Goal: Task Accomplishment & Management: Manage account settings

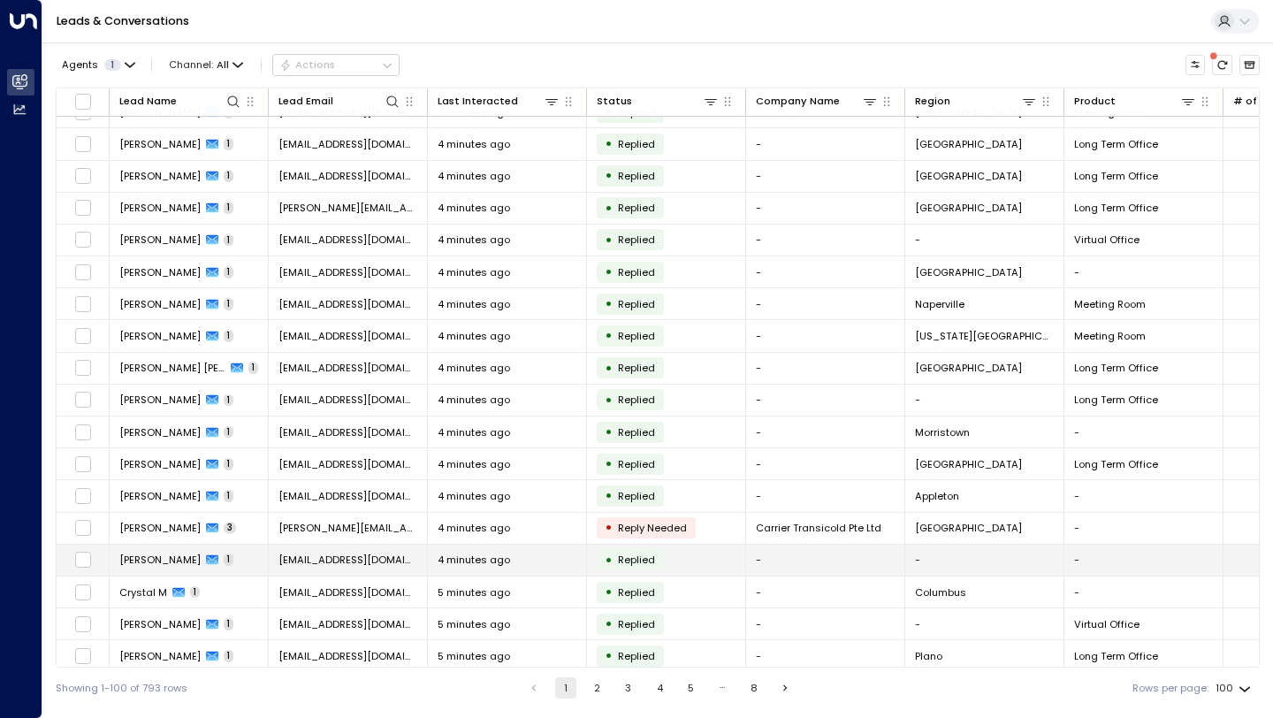
scroll to position [2654, 0]
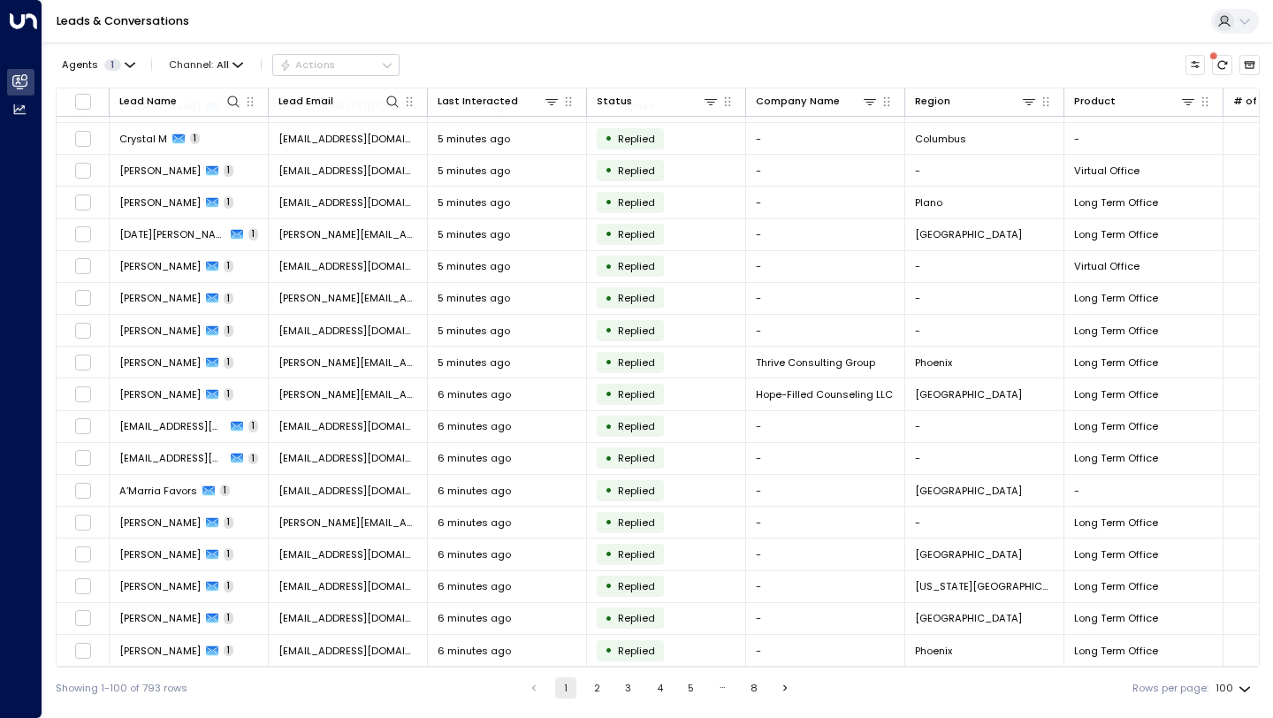
click at [654, 688] on button "4" at bounding box center [659, 687] width 21 height 21
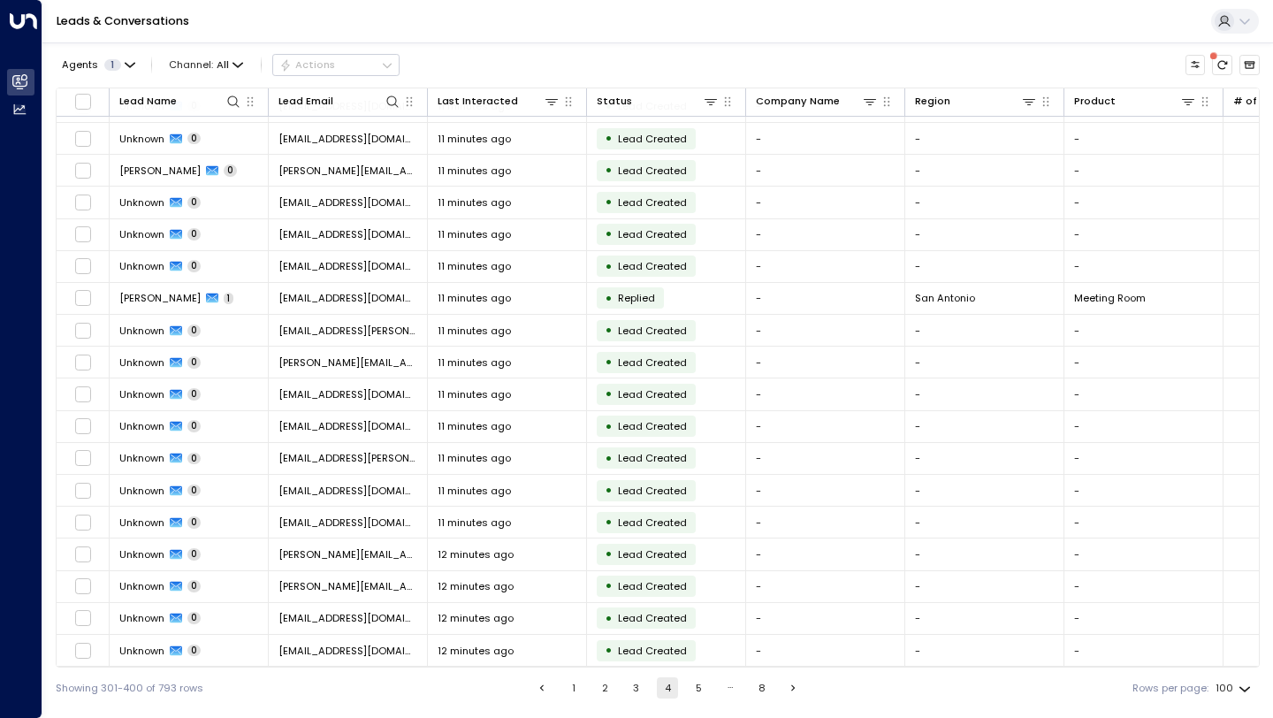
scroll to position [2654, 0]
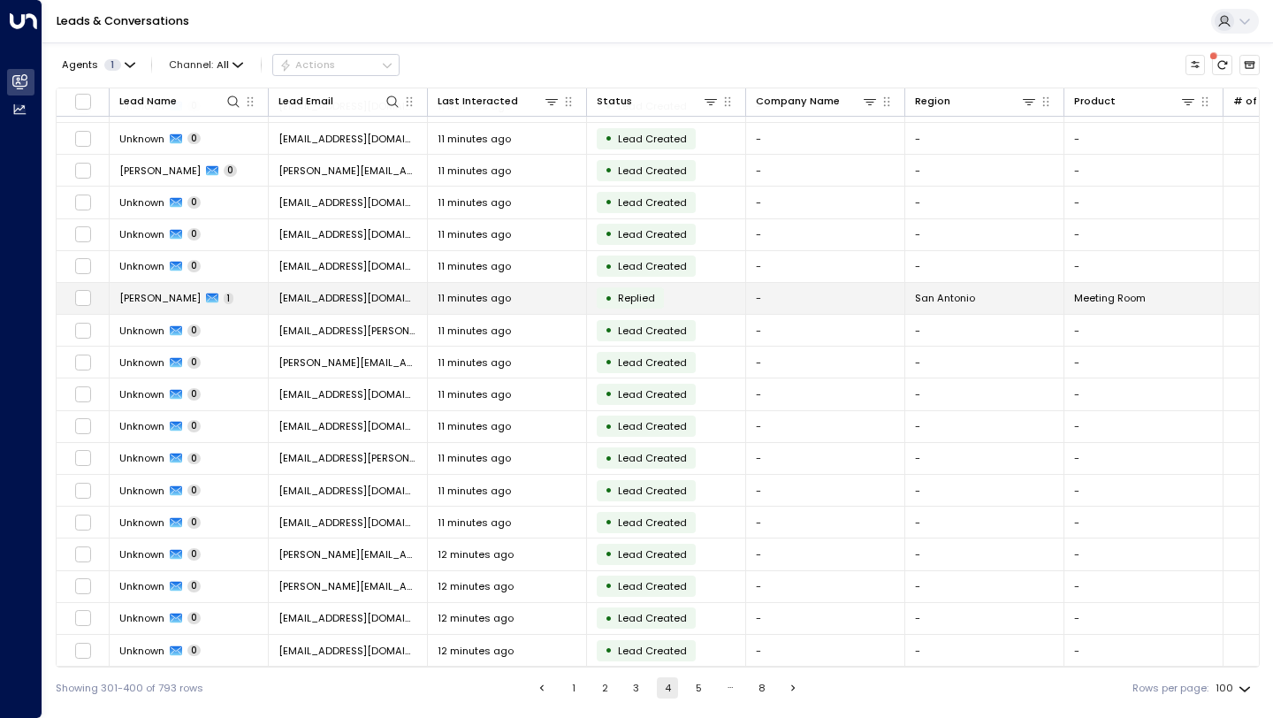
click at [575, 291] on div "11 minutes ago" at bounding box center [507, 298] width 139 height 14
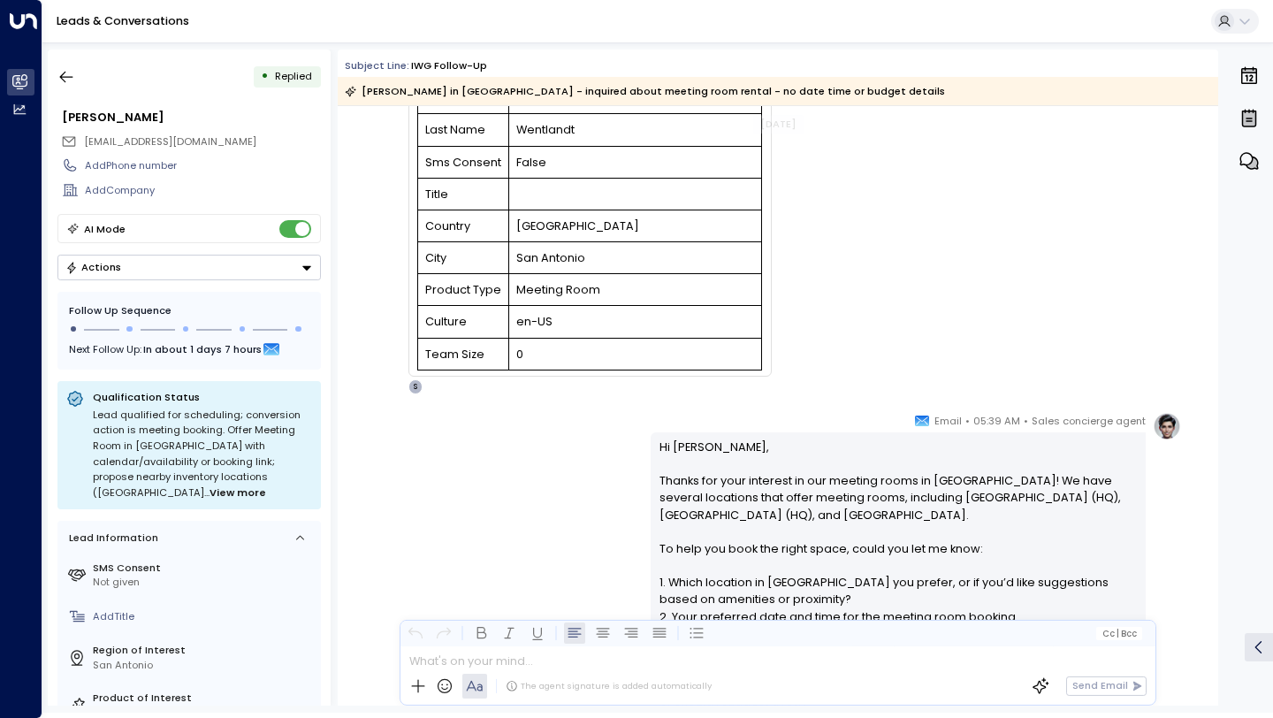
scroll to position [183, 0]
click at [66, 72] on icon "button" at bounding box center [66, 77] width 18 height 18
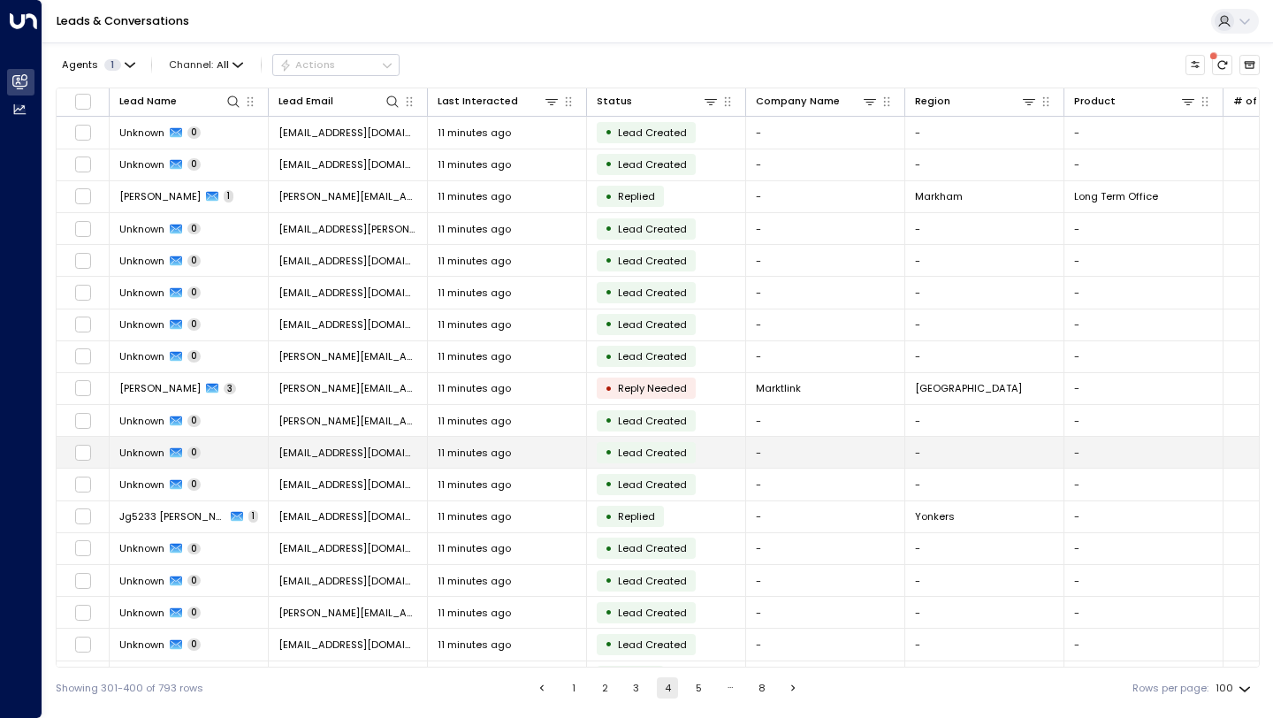
scroll to position [2654, 0]
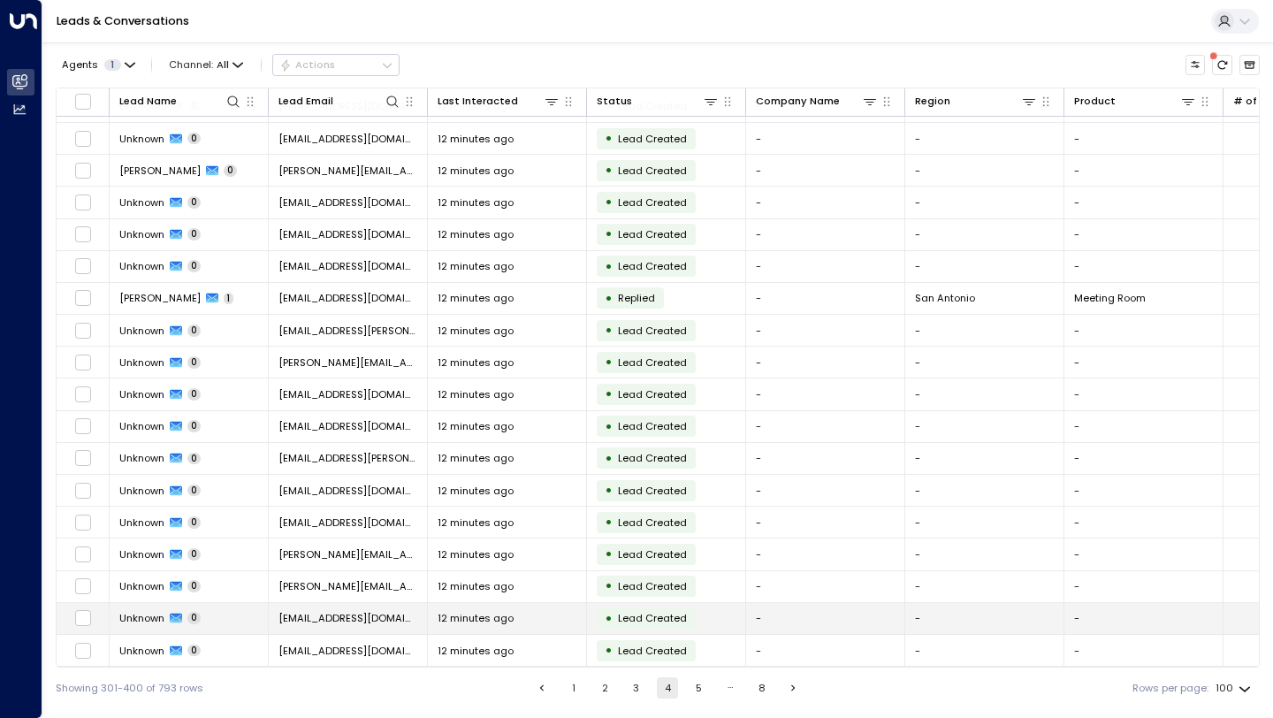
click at [716, 611] on td "• Lead Created" at bounding box center [666, 618] width 159 height 31
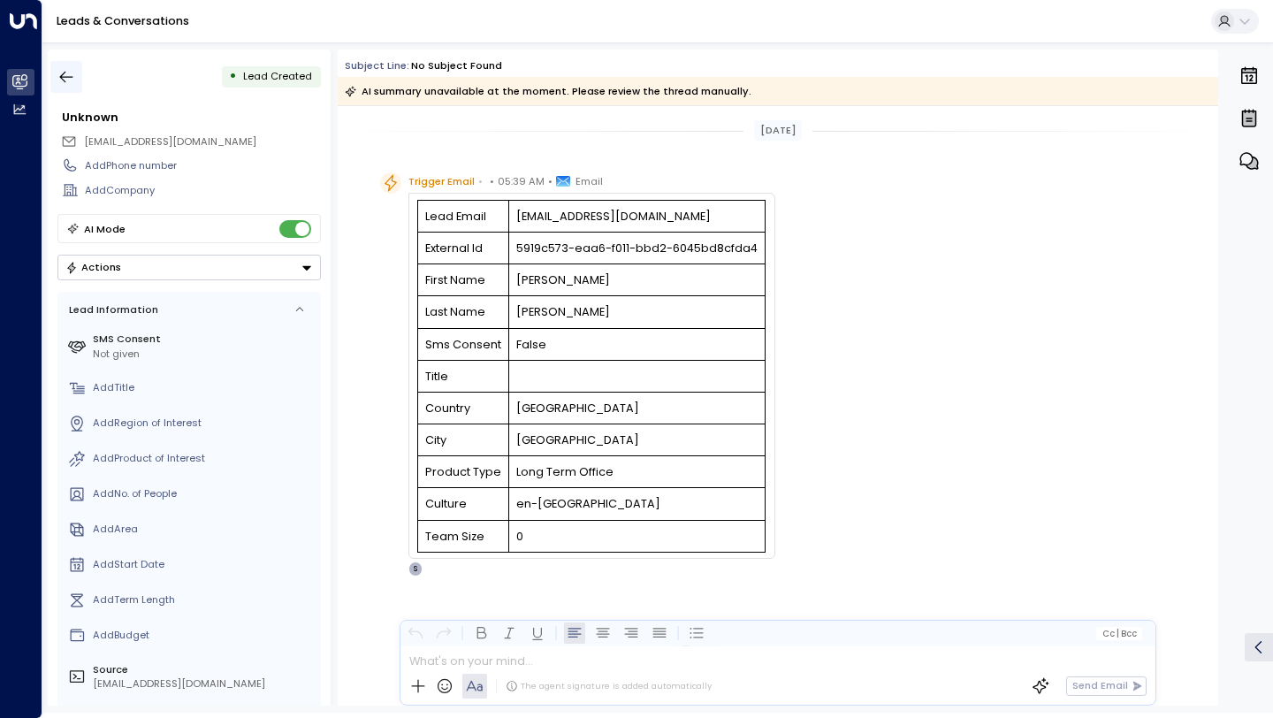
click at [69, 73] on icon "button" at bounding box center [66, 77] width 18 height 18
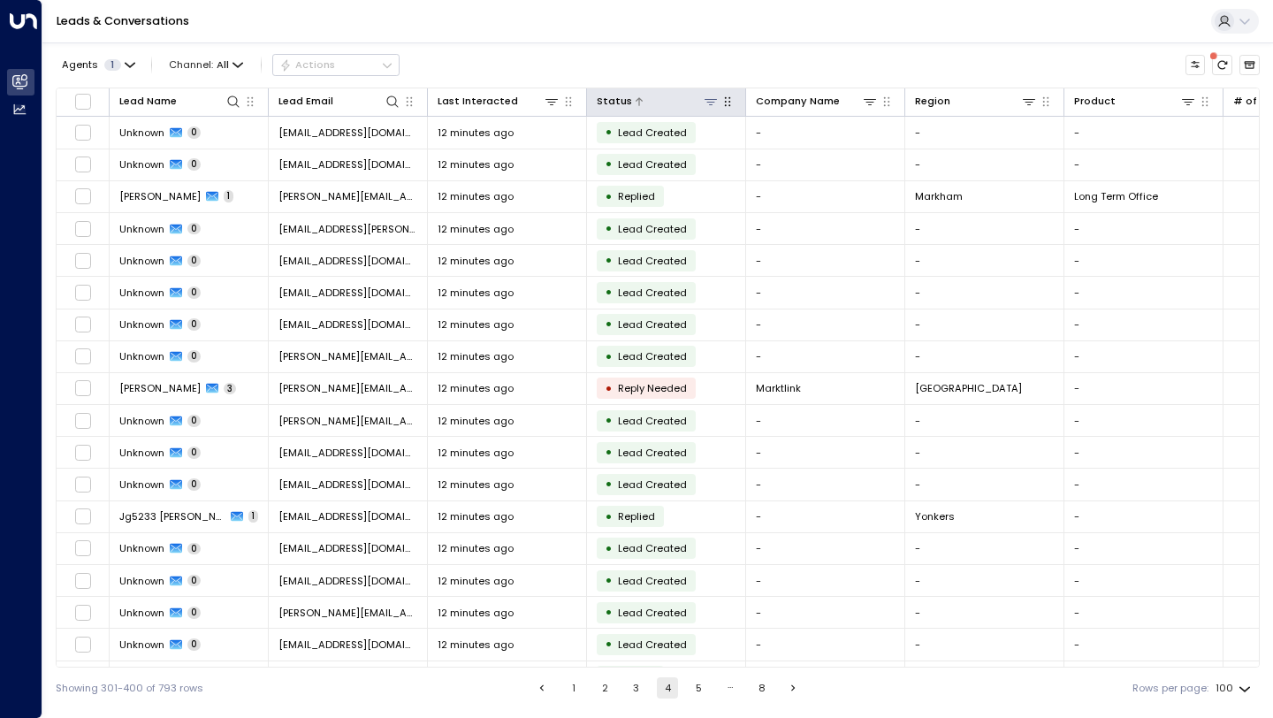
click at [680, 101] on div at bounding box center [675, 101] width 87 height 17
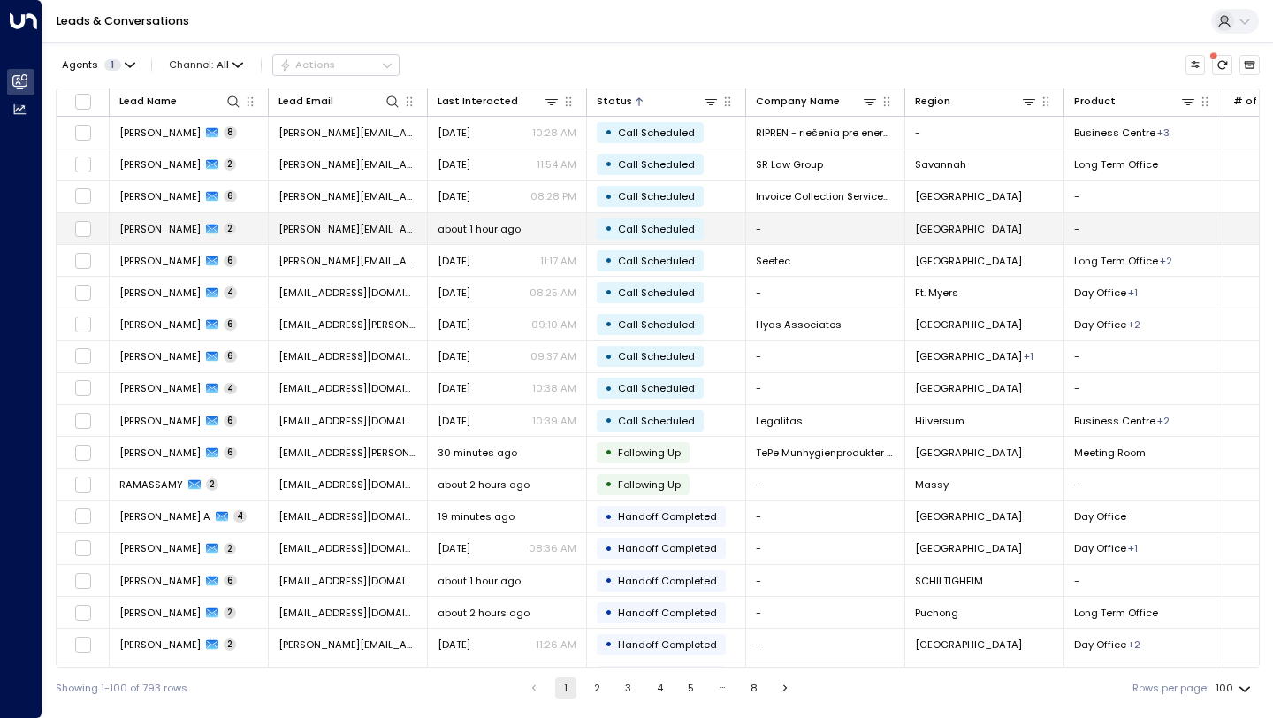
click at [574, 222] on div "about 1 hour ago" at bounding box center [507, 229] width 139 height 14
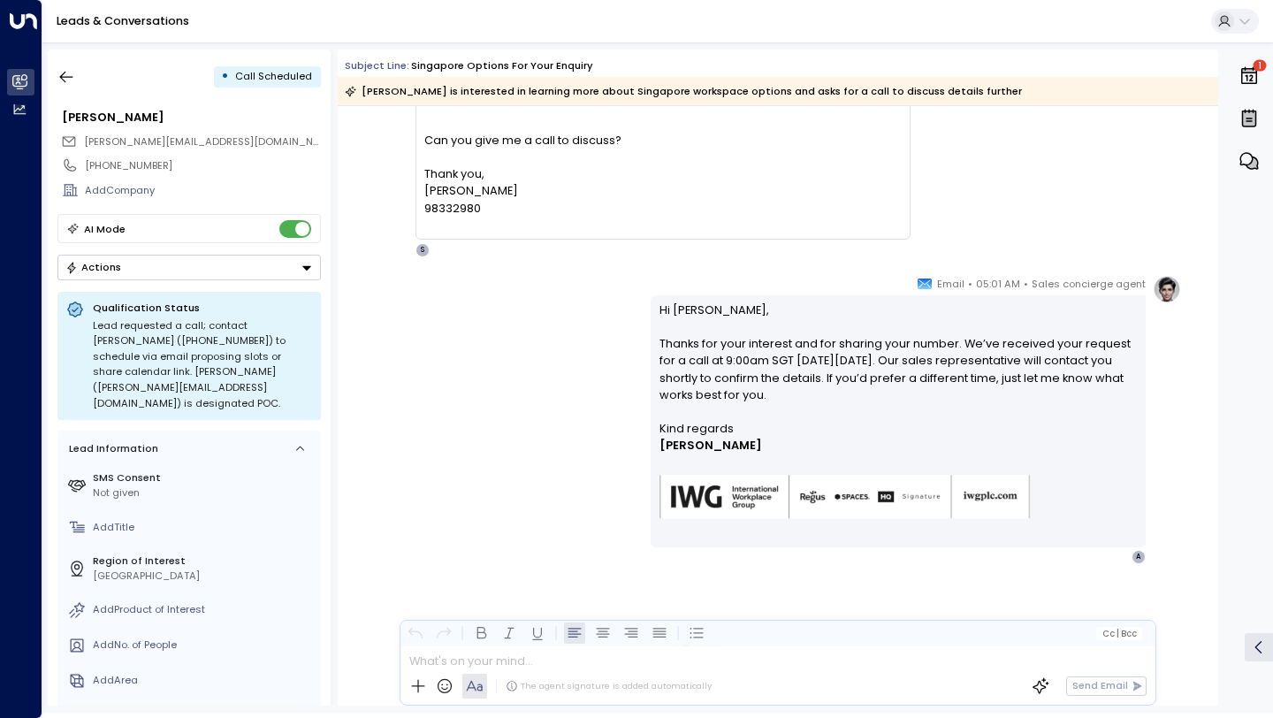
scroll to position [536, 0]
click at [628, 448] on div "Sales concierge agent • 05:01 AM • Email Hi [PERSON_NAME], Thanks for your inte…" at bounding box center [778, 419] width 806 height 289
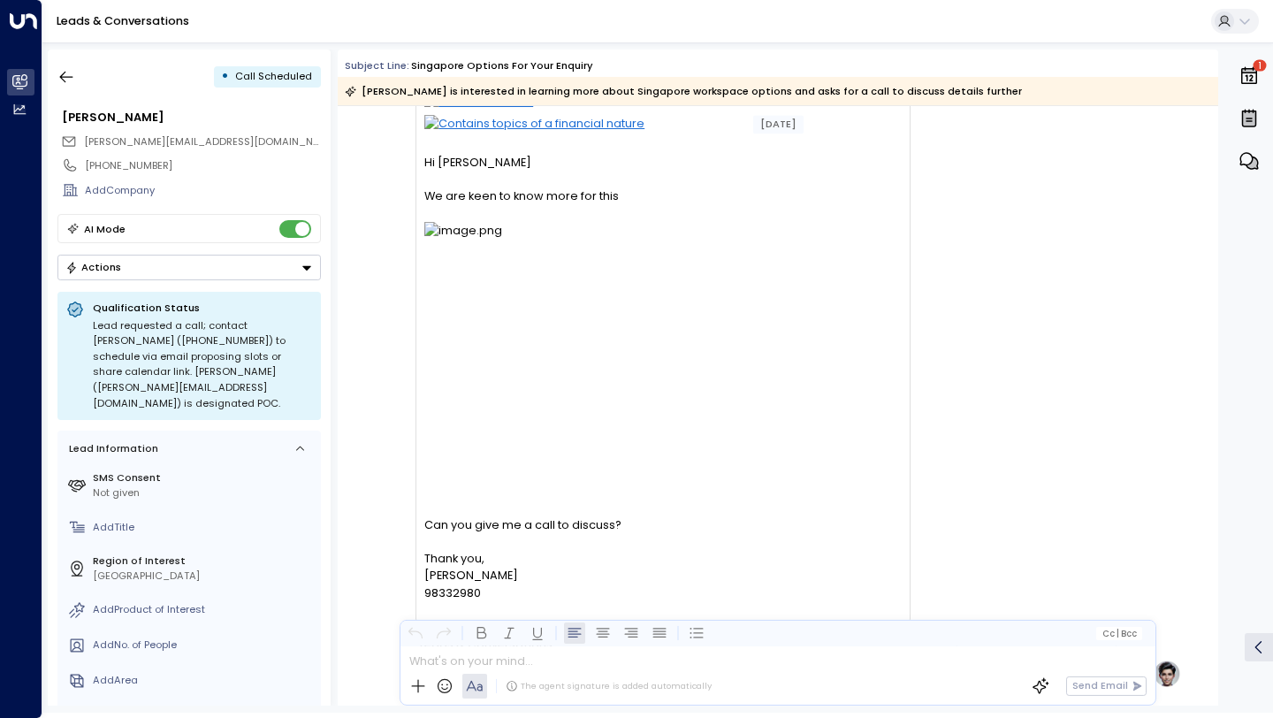
scroll to position [0, 0]
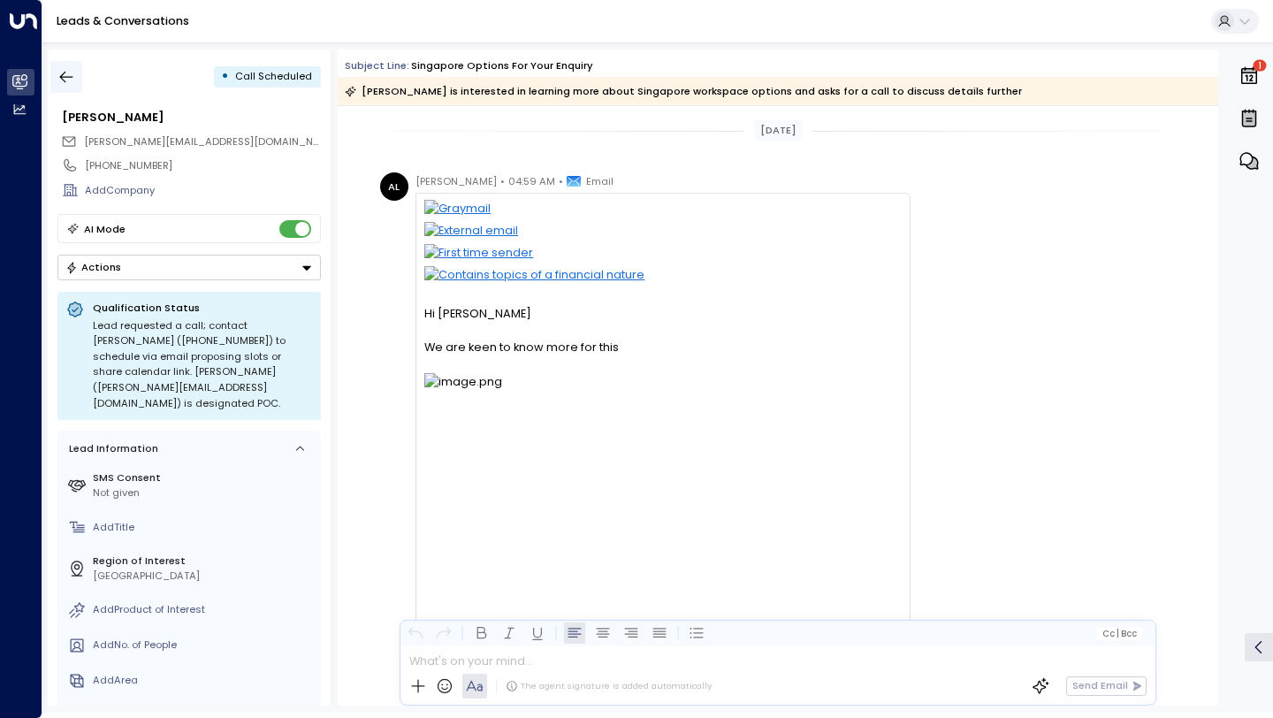
click at [67, 79] on icon "button" at bounding box center [66, 77] width 18 height 18
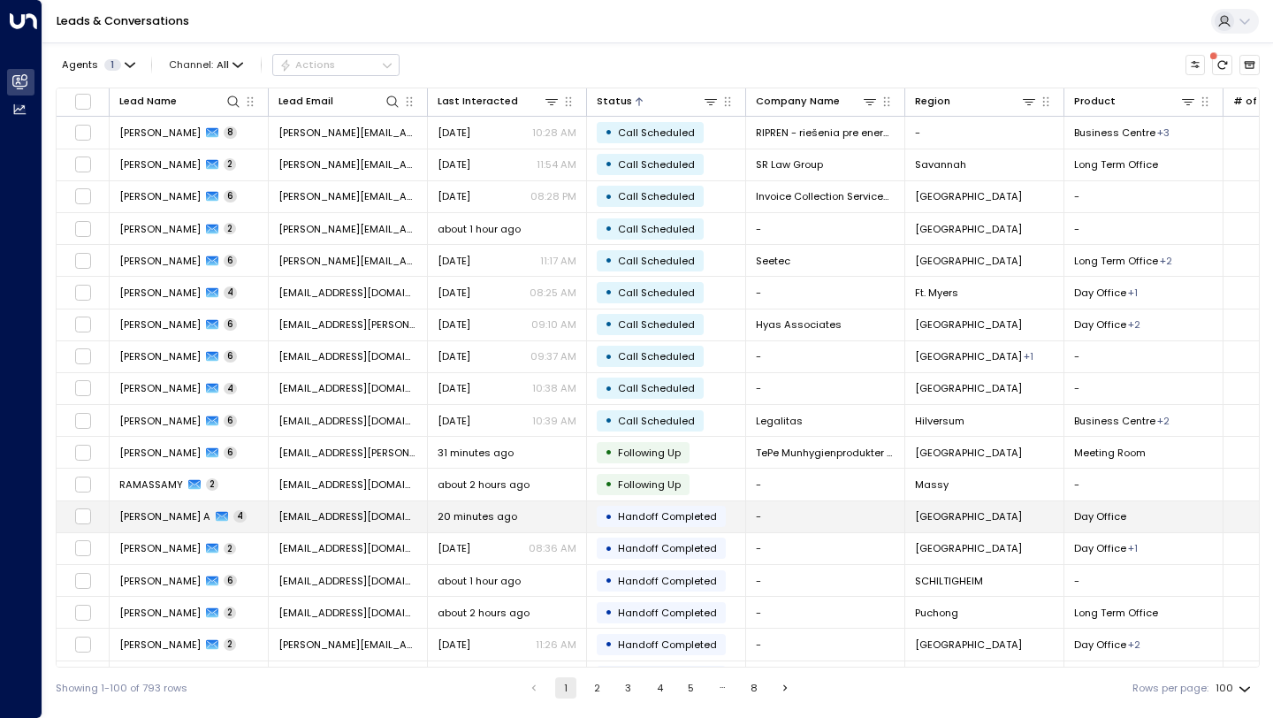
click at [530, 522] on div "20 minutes ago" at bounding box center [507, 516] width 139 height 14
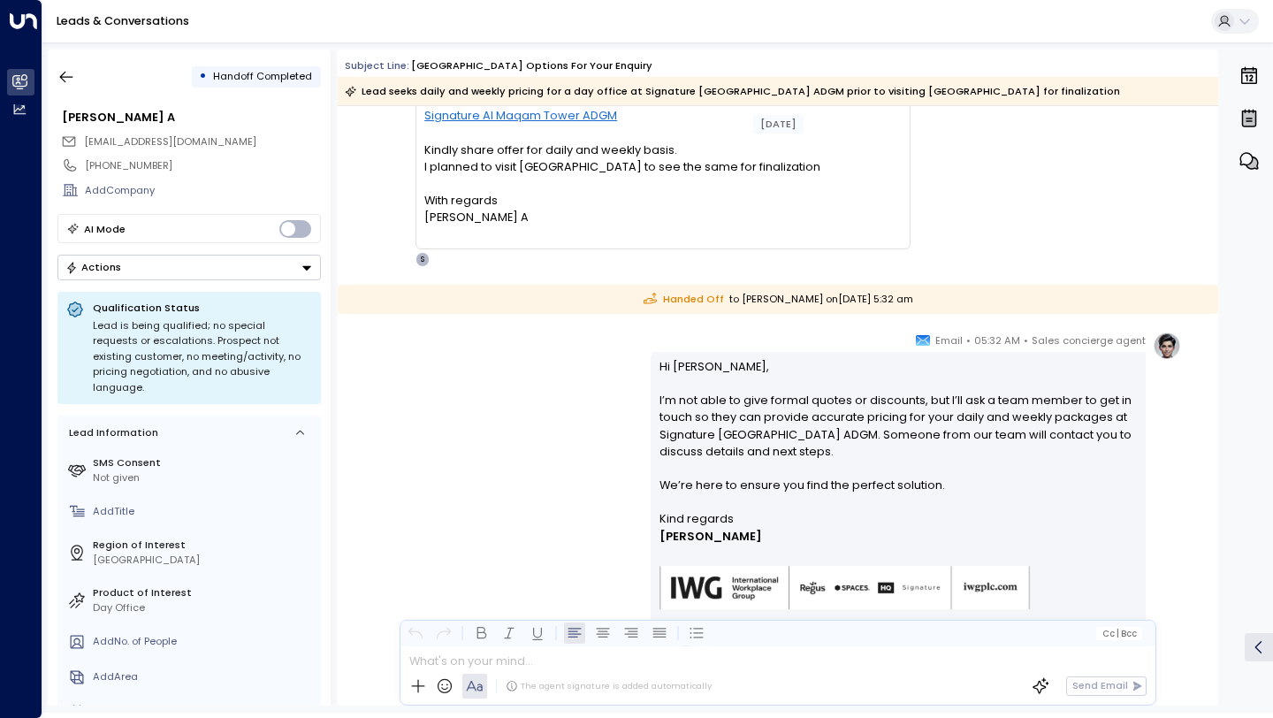
scroll to position [1065, 0]
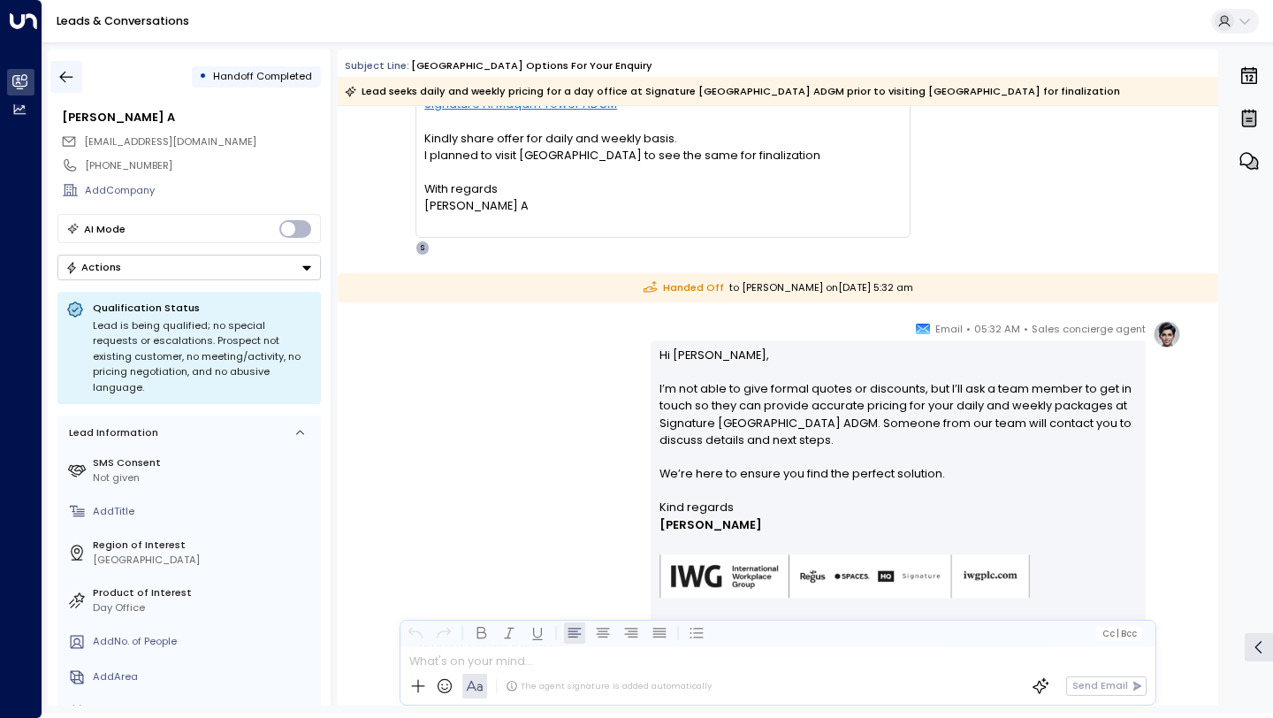
click at [68, 78] on icon "button" at bounding box center [66, 77] width 18 height 18
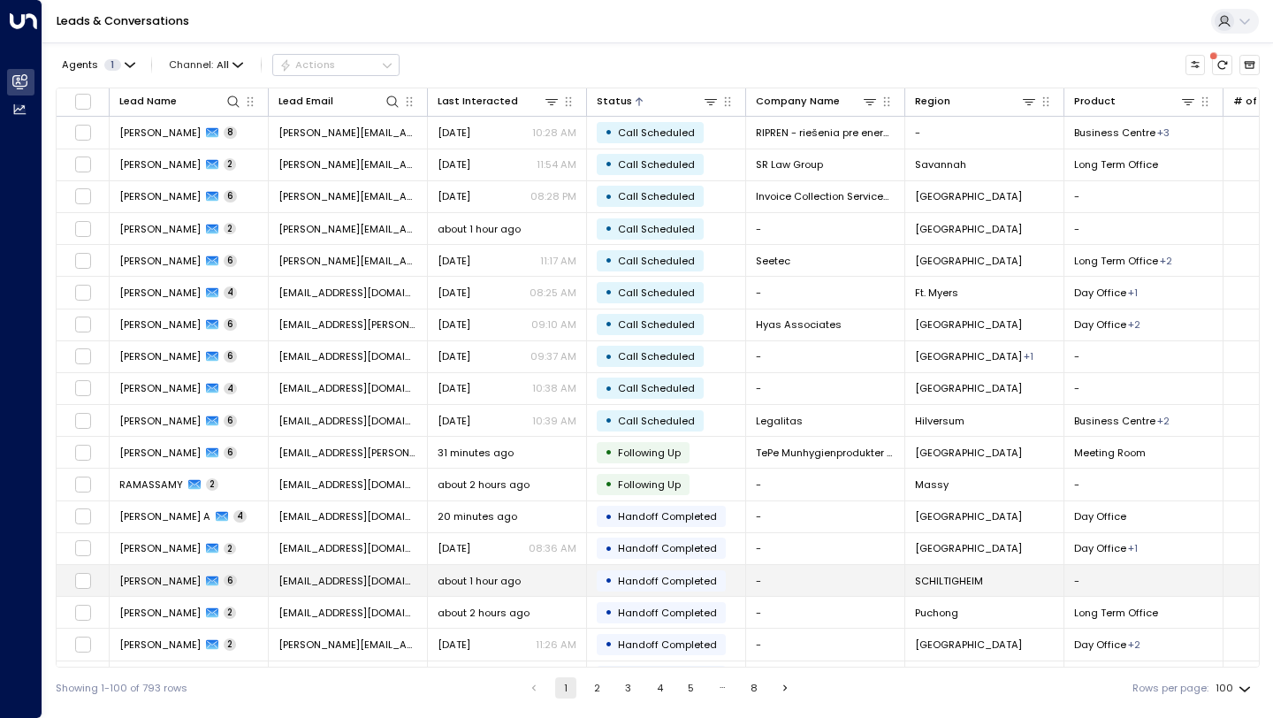
click at [566, 583] on div "about 1 hour ago" at bounding box center [507, 581] width 139 height 14
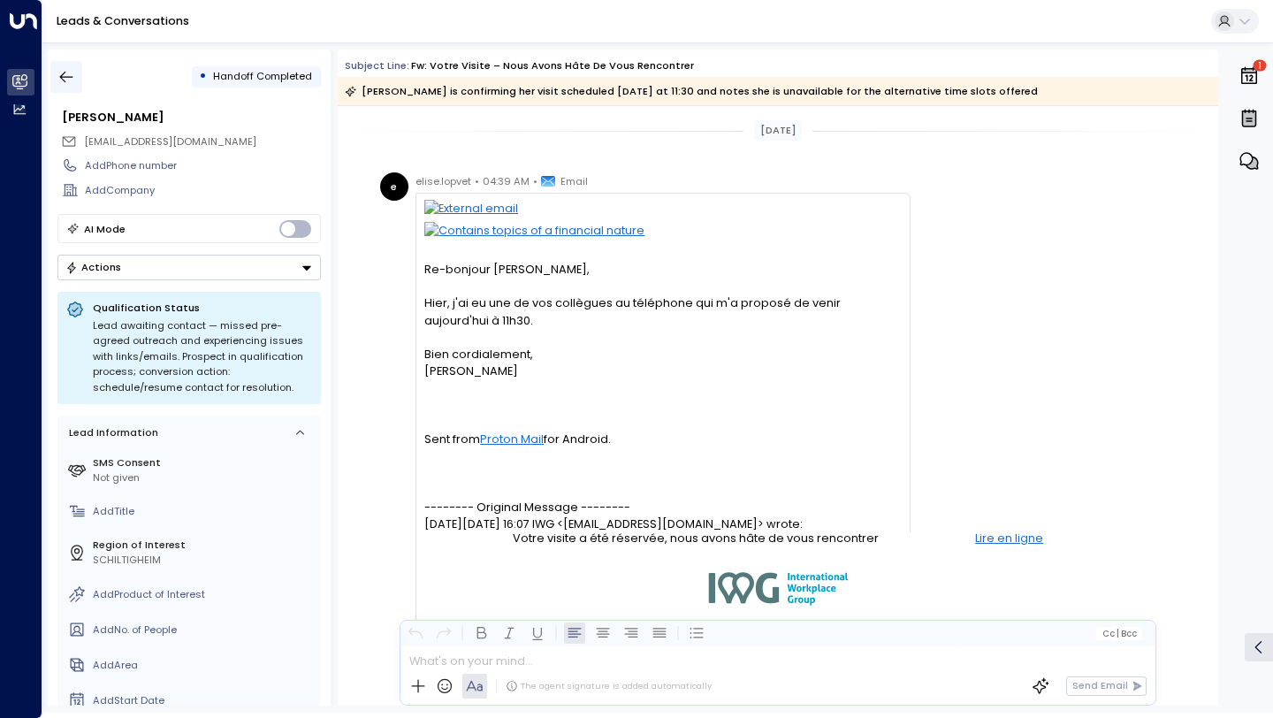
click at [69, 80] on icon "button" at bounding box center [66, 77] width 18 height 18
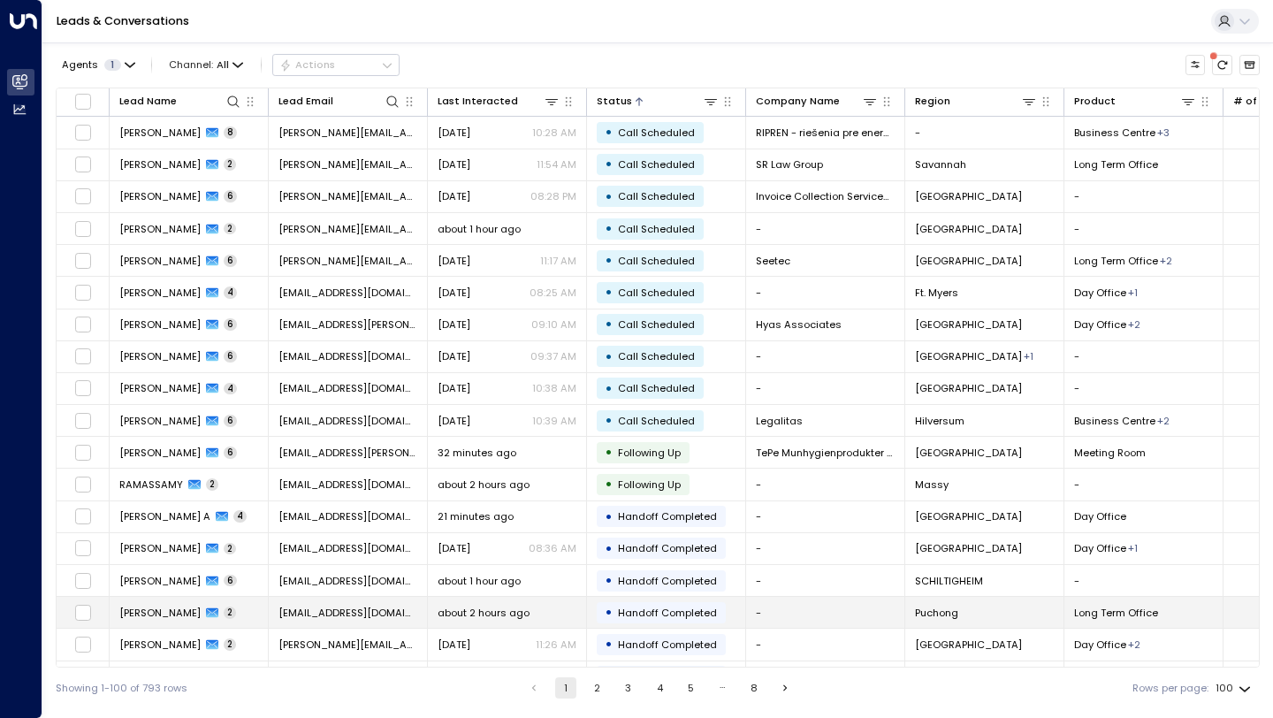
click at [528, 610] on span "about 2 hours ago" at bounding box center [484, 613] width 92 height 14
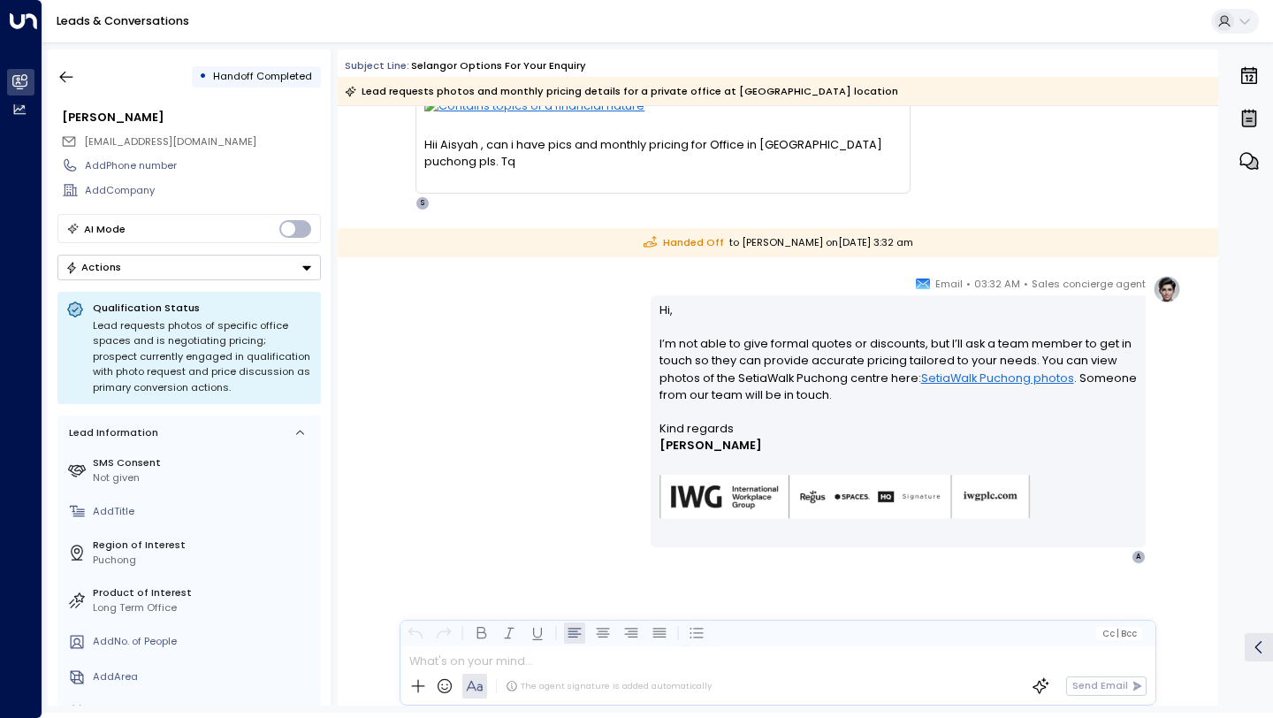
scroll to position [169, 0]
click at [71, 79] on icon "button" at bounding box center [66, 77] width 18 height 18
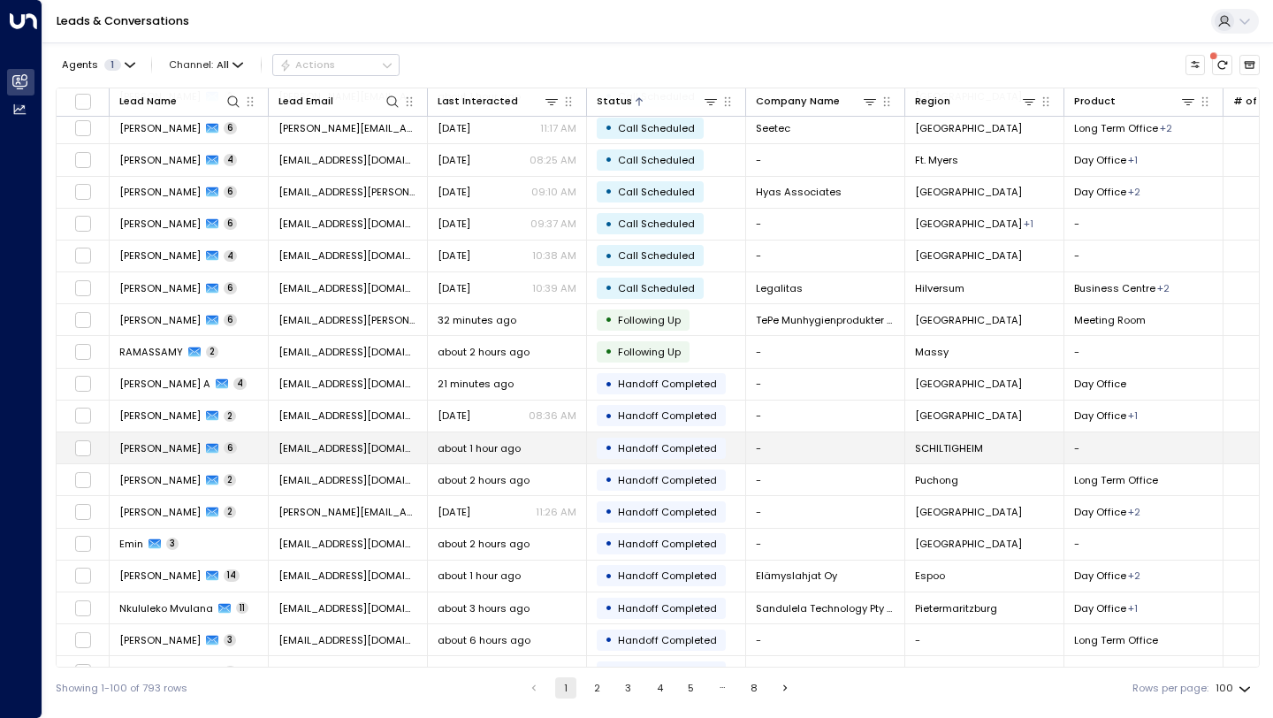
scroll to position [202, 0]
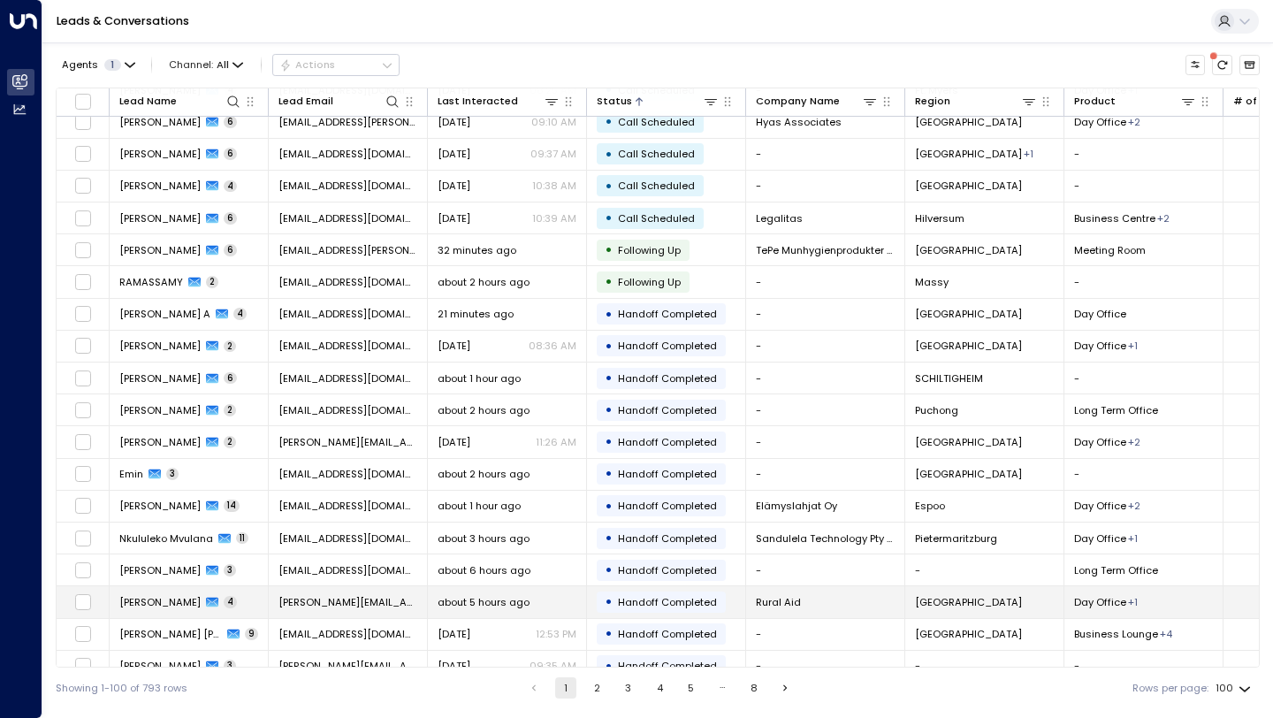
click at [499, 602] on span "about 5 hours ago" at bounding box center [484, 602] width 92 height 14
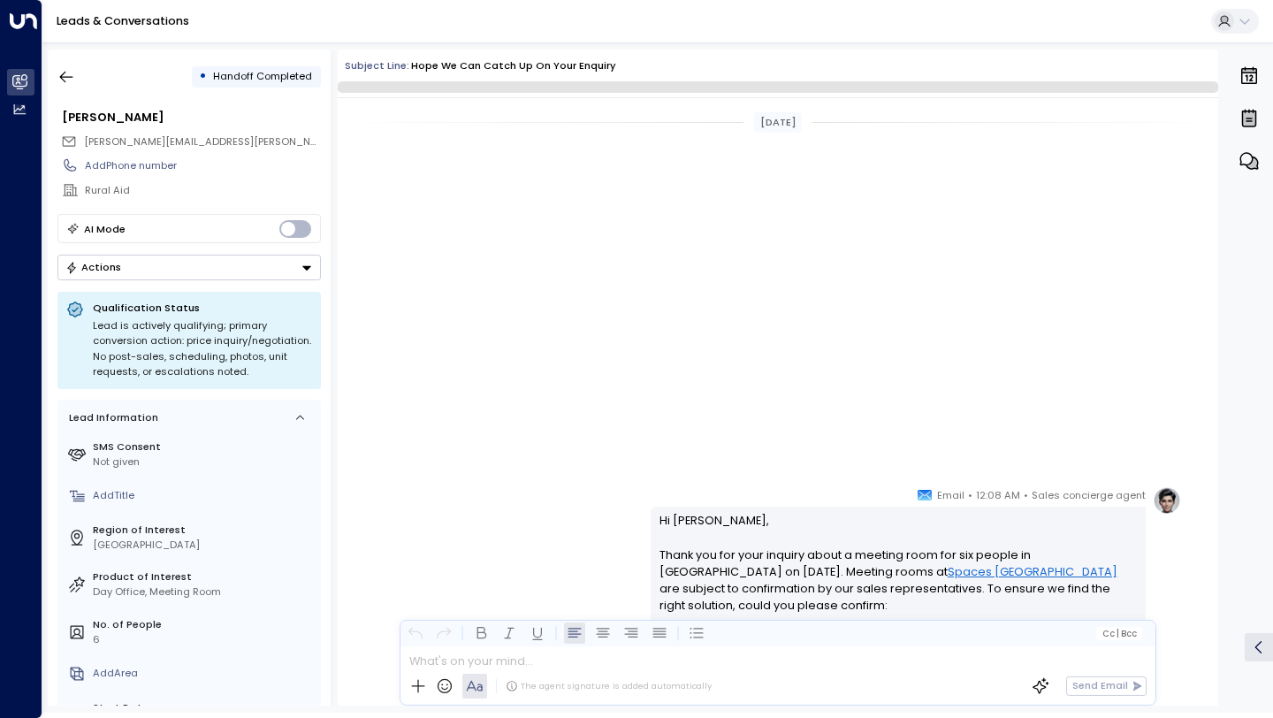
scroll to position [1169, 0]
